Goal: Task Accomplishment & Management: Manage account settings

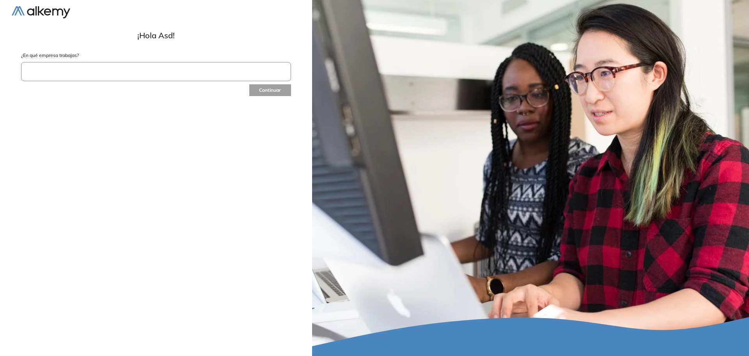
click at [124, 72] on input "text" at bounding box center [156, 71] width 270 height 19
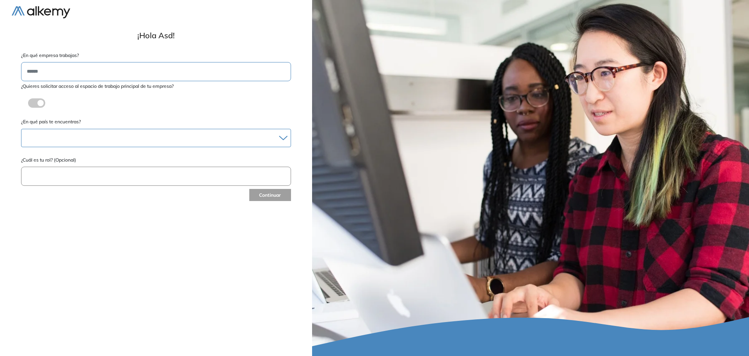
click at [60, 142] on div at bounding box center [155, 137] width 269 height 11
click at [51, 163] on div "Albania" at bounding box center [156, 158] width 268 height 14
click at [55, 170] on li "Andorra" at bounding box center [156, 173] width 262 height 8
click at [55, 170] on input "text" at bounding box center [156, 177] width 270 height 19
type input "***"
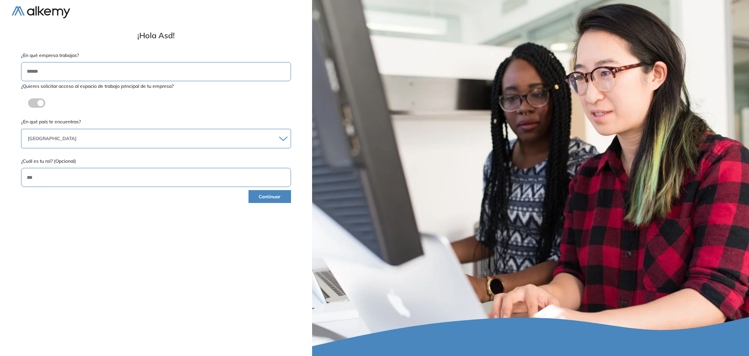
click at [279, 198] on button "Continuar" at bounding box center [270, 196] width 43 height 13
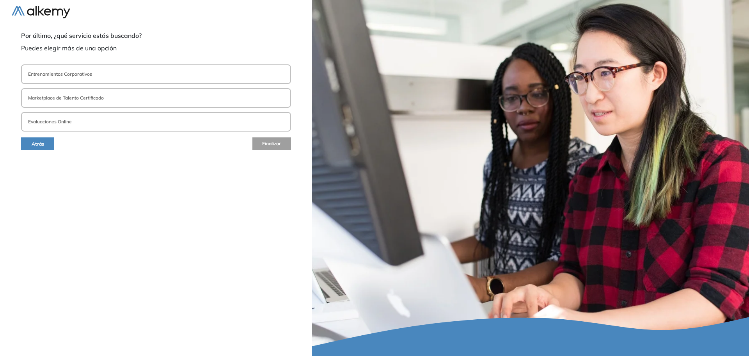
drag, startPoint x: 82, startPoint y: 79, endPoint x: 90, endPoint y: 84, distance: 9.8
click at [82, 79] on button "Entrenamientos Corporativos" at bounding box center [156, 74] width 270 height 20
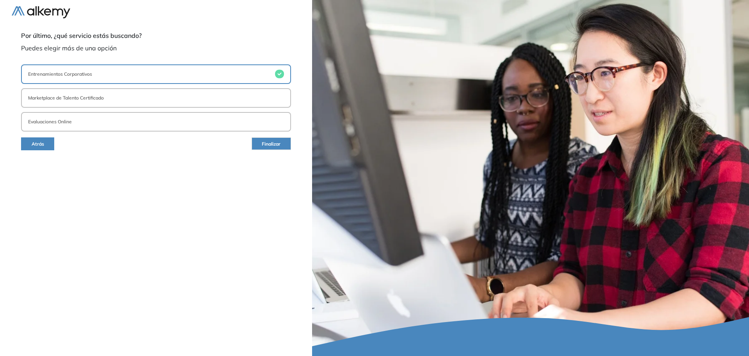
click at [283, 144] on button "Finalizar" at bounding box center [271, 143] width 39 height 12
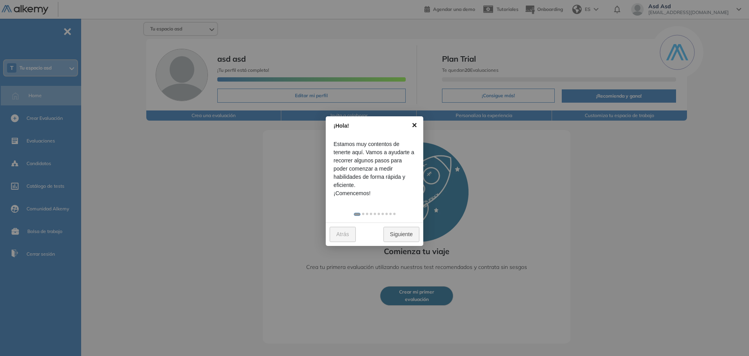
click at [413, 125] on link "×" at bounding box center [415, 125] width 18 height 18
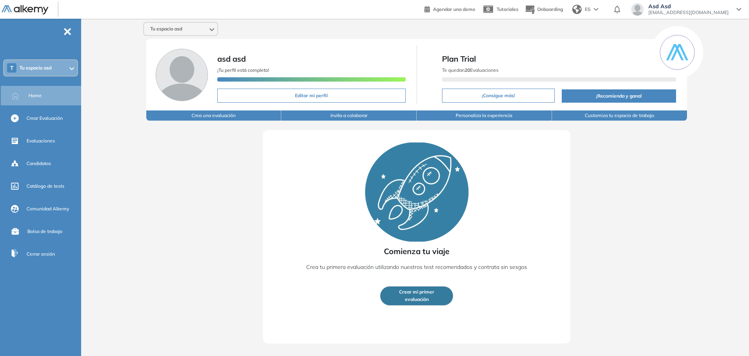
click at [703, 12] on span "[EMAIL_ADDRESS][DOMAIN_NAME]" at bounding box center [688, 12] width 80 height 6
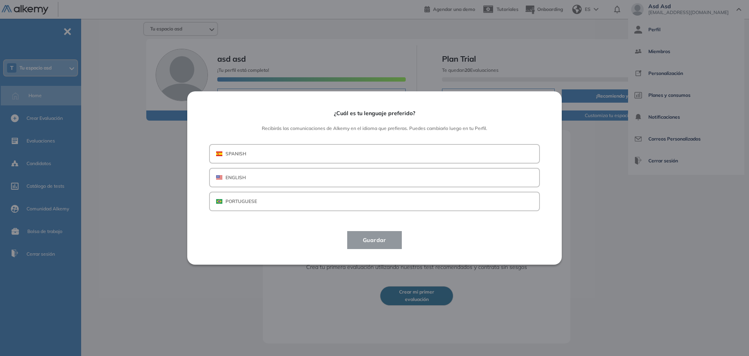
click at [320, 151] on button "SPANISH" at bounding box center [374, 154] width 331 height 20
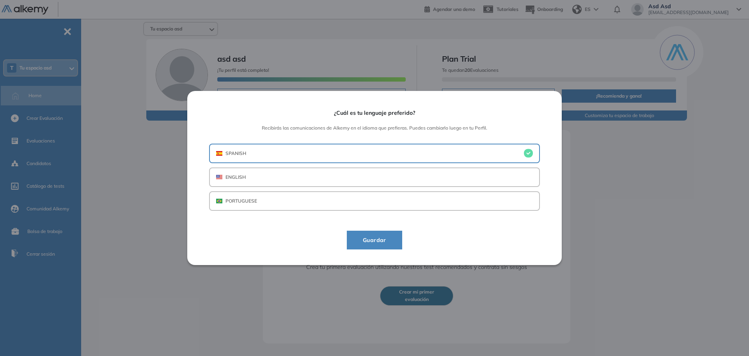
click at [378, 242] on span "Guardar" at bounding box center [375, 239] width 36 height 9
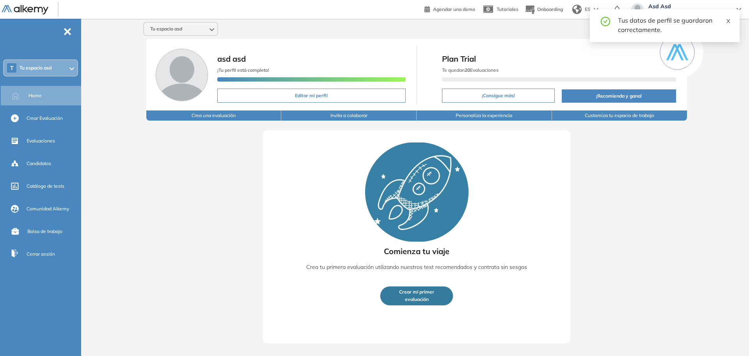
click at [727, 21] on icon "close" at bounding box center [728, 20] width 5 height 5
click at [703, 8] on span "Asd Asd" at bounding box center [688, 6] width 80 height 6
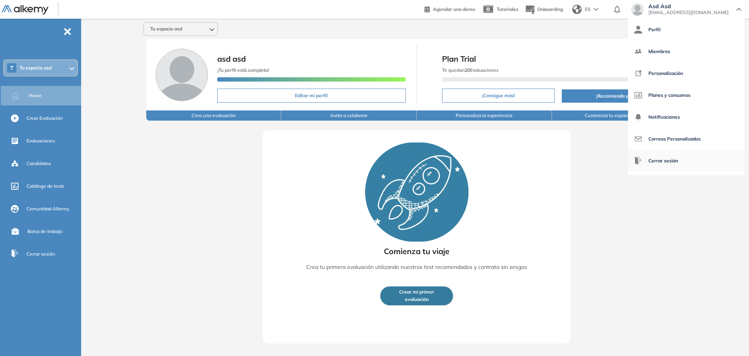
click at [659, 170] on span "Cerrar sesión" at bounding box center [663, 160] width 30 height 19
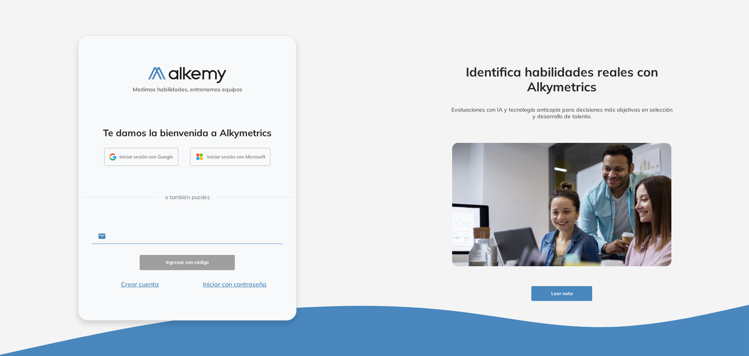
click at [159, 240] on input "text" at bounding box center [194, 236] width 177 height 15
type input "**********"
click at [199, 265] on button "Ingresar con código" at bounding box center [187, 262] width 95 height 15
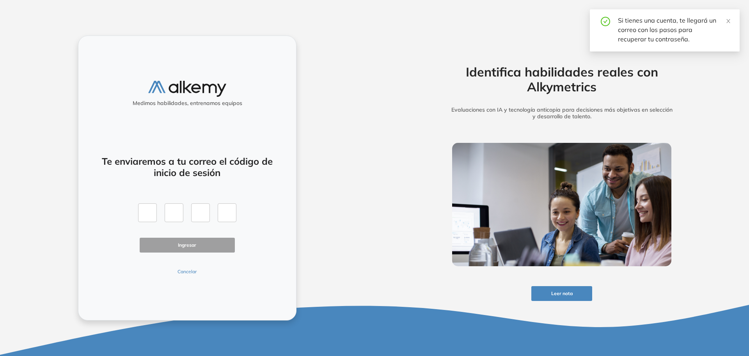
click at [183, 271] on button "Cancelar" at bounding box center [187, 271] width 95 height 7
